Goal: Check status: Check status

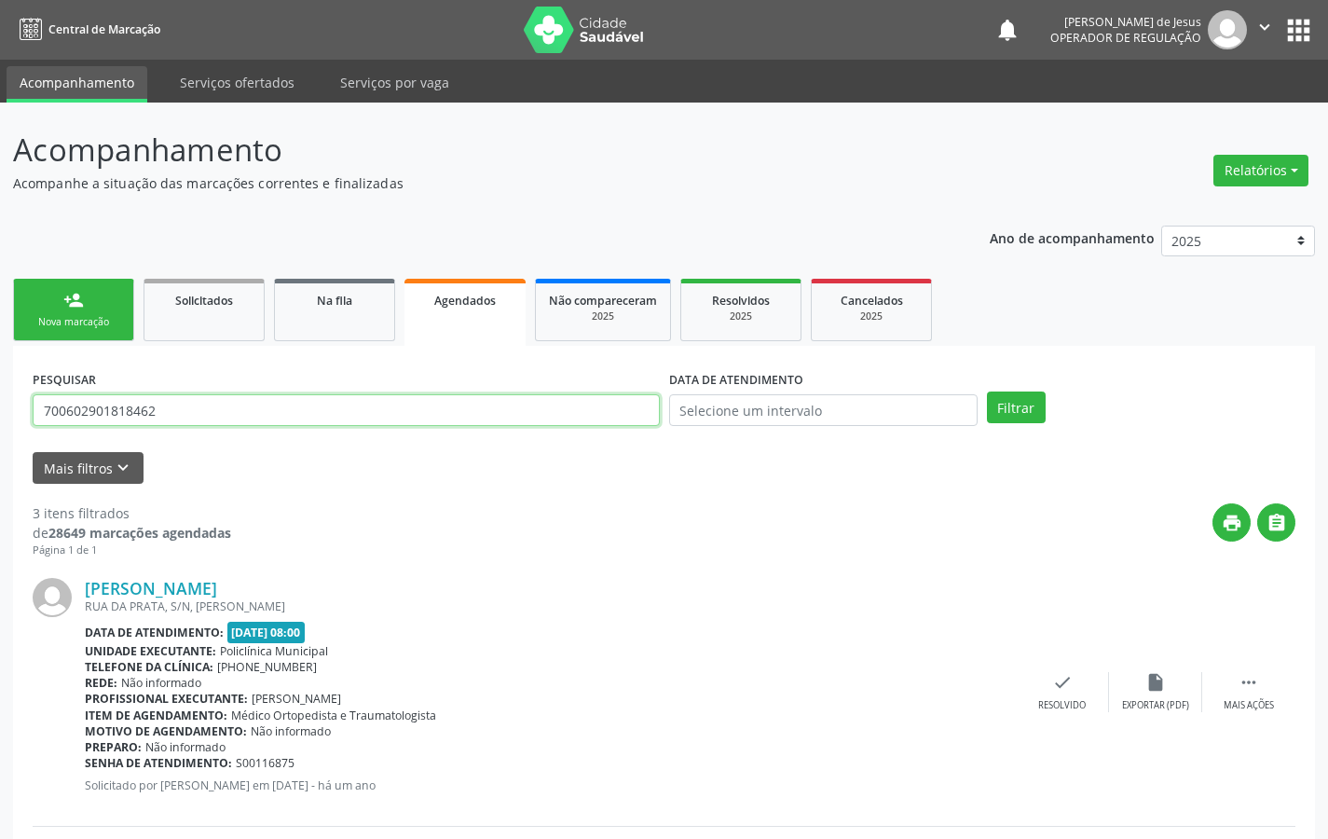
click at [341, 410] on input "700602901818462" at bounding box center [346, 410] width 627 height 32
click at [364, 412] on input "text" at bounding box center [346, 410] width 627 height 32
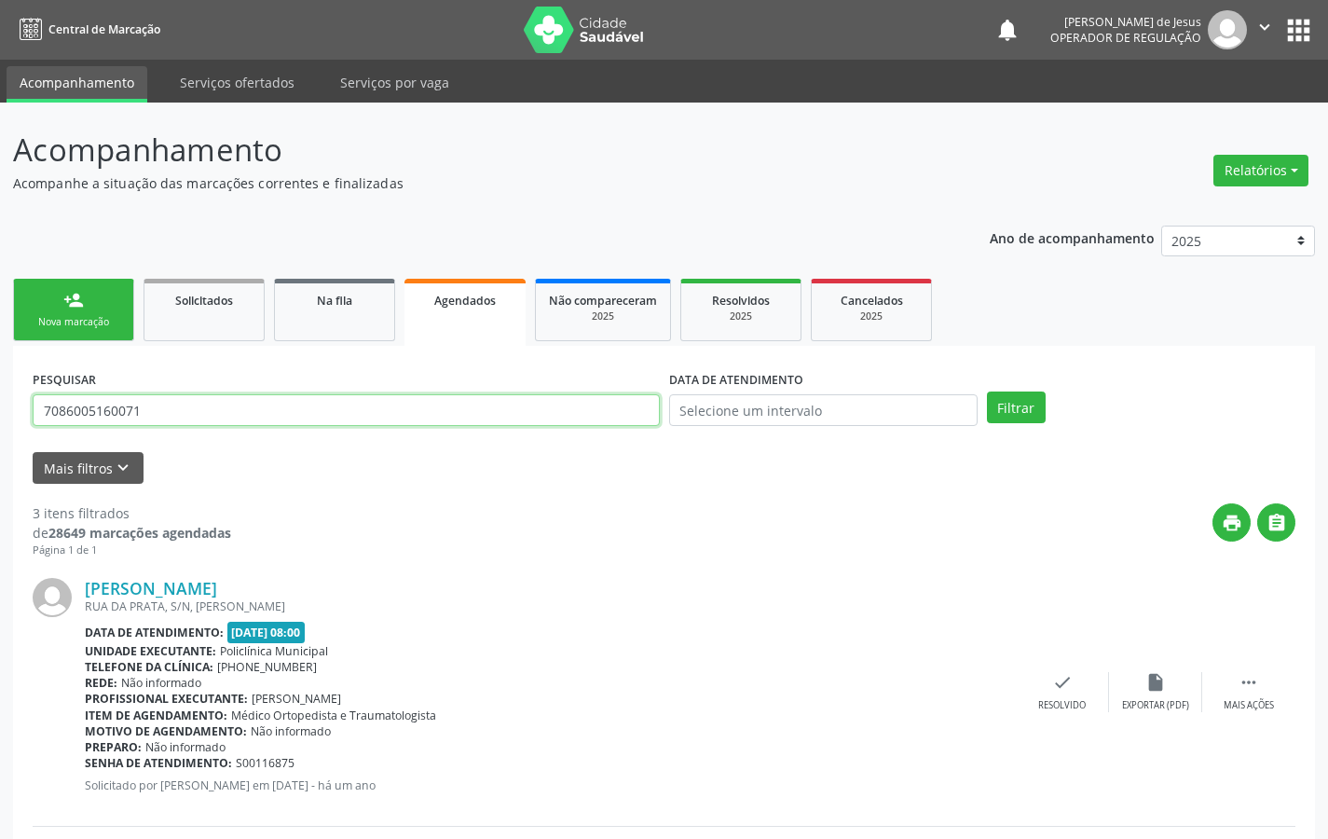
type input "7086005160071"
click at [987, 392] on button "Filtrar" at bounding box center [1016, 408] width 59 height 32
click at [307, 406] on input "7086005160071" at bounding box center [346, 410] width 627 height 32
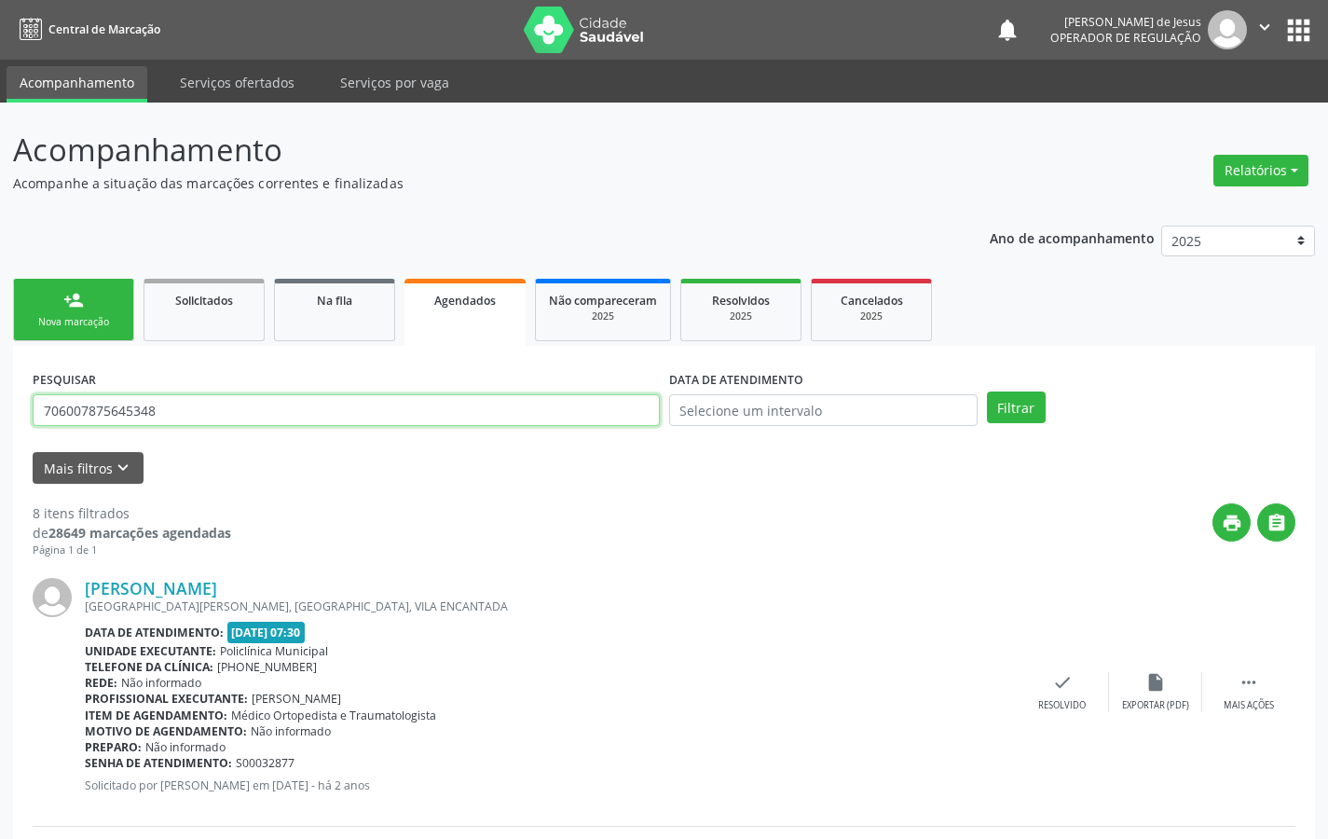
click at [987, 392] on button "Filtrar" at bounding box center [1016, 408] width 59 height 32
click at [278, 424] on input "706007875645348" at bounding box center [346, 410] width 627 height 32
drag, startPoint x: 278, startPoint y: 424, endPoint x: 278, endPoint y: 414, distance: 10.3
click at [278, 419] on input "706007875645348" at bounding box center [346, 410] width 627 height 32
click at [278, 412] on input "706007875645348" at bounding box center [346, 410] width 627 height 32
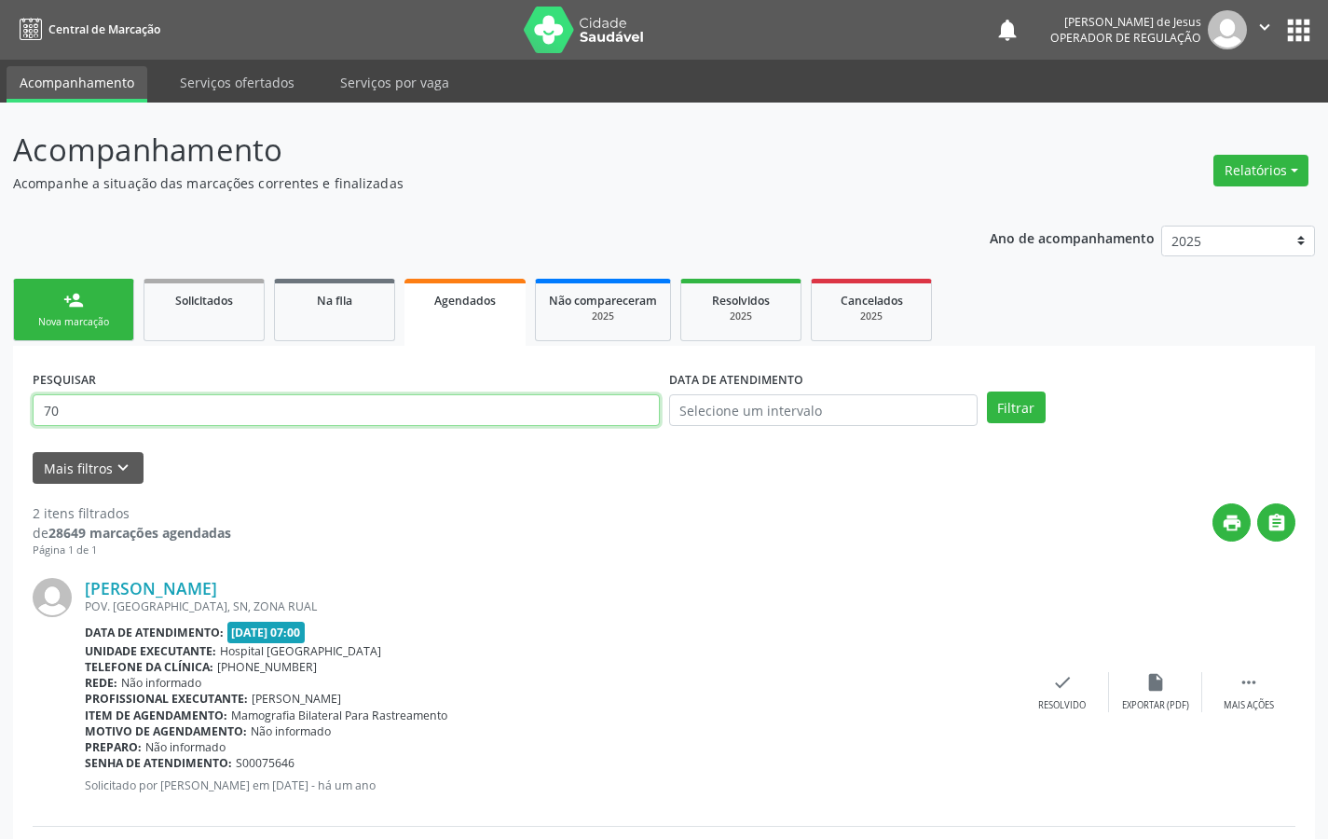
type input "7"
type input "700006274122502"
click at [987, 392] on button "Filtrar" at bounding box center [1016, 408] width 59 height 32
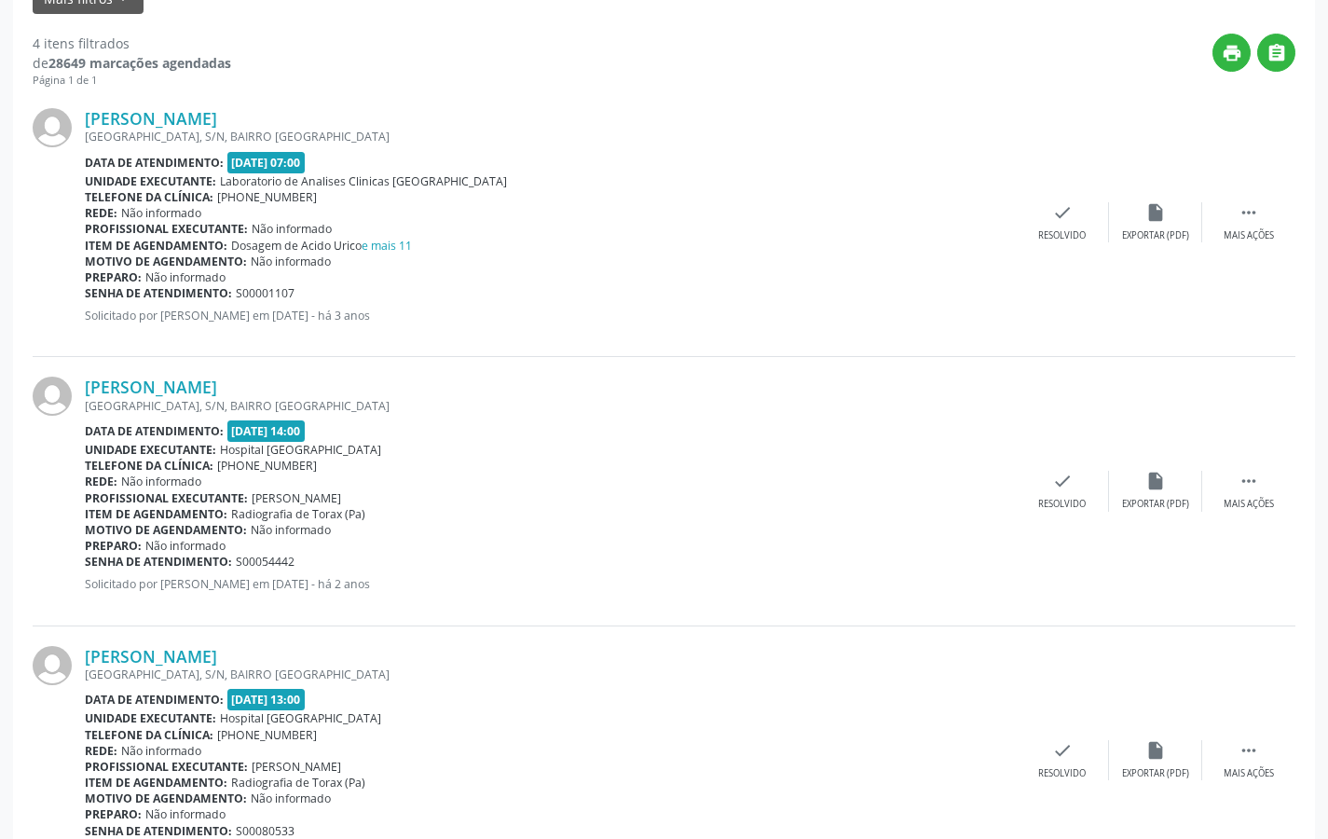
scroll to position [826, 0]
